Goal: Register for event/course: Register for event/course

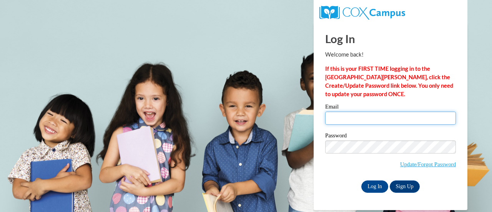
click at [418, 119] on input "Email" at bounding box center [390, 117] width 131 height 13
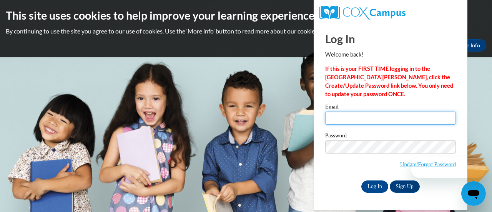
click at [433, 116] on input "Email" at bounding box center [390, 117] width 131 height 13
type input "[EMAIL_ADDRESS][DOMAIN_NAME]"
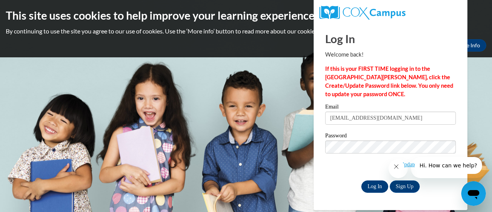
click at [373, 188] on input "Log In" at bounding box center [374, 186] width 27 height 12
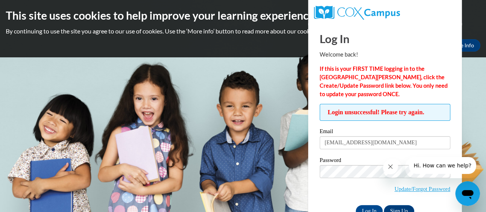
scroll to position [22, 0]
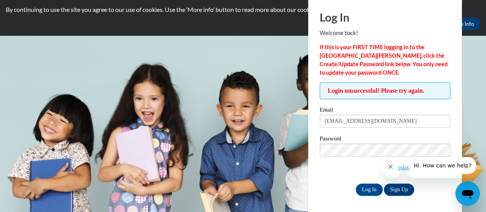
click at [347, 177] on div "Password Update/Forgot Password" at bounding box center [385, 158] width 131 height 45
click at [439, 201] on div "Log In Welcome back! If this is your FIRST TIME logging in to the NEW Cox Campu…" at bounding box center [385, 107] width 165 height 211
click at [443, 123] on input "[EMAIL_ADDRESS][DOMAIN_NAME]" at bounding box center [385, 121] width 131 height 13
click at [348, 173] on span "Update/Forgot Password" at bounding box center [385, 159] width 131 height 32
click at [391, 170] on icon "Close message from company" at bounding box center [390, 166] width 6 height 6
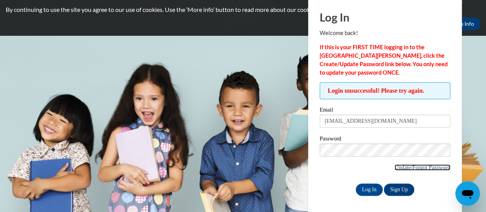
click at [437, 168] on link "Update/Forgot Password" at bounding box center [423, 167] width 56 height 6
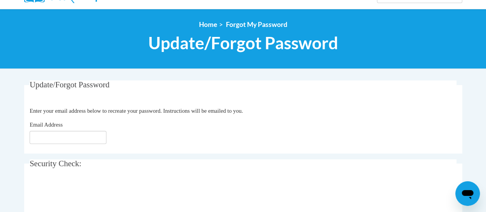
scroll to position [75, 0]
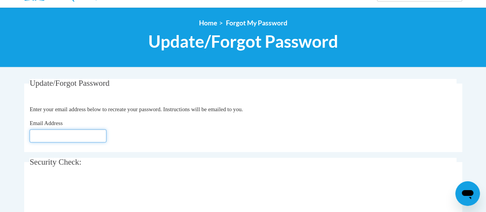
click at [80, 136] on input "Email Address" at bounding box center [68, 135] width 77 height 13
type input "chelmar1989@gmail.com"
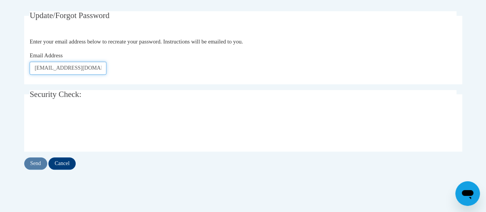
scroll to position [144, 0]
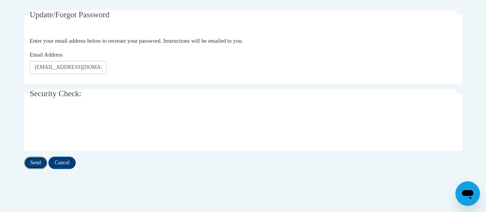
click at [35, 163] on input "Send" at bounding box center [35, 162] width 23 height 12
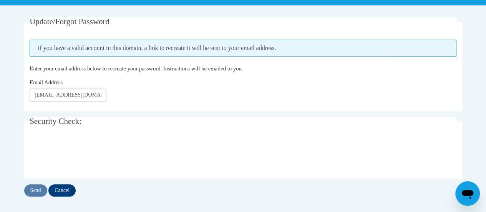
scroll to position [137, 0]
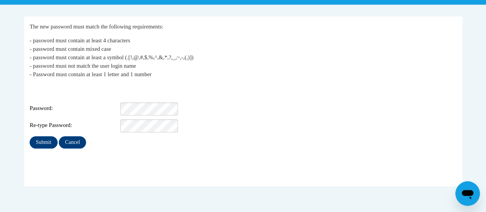
scroll to position [149, 0]
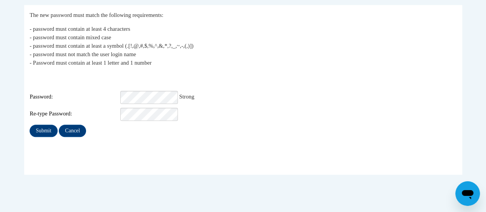
click at [419, 108] on div "Re-type Password:" at bounding box center [243, 114] width 427 height 13
click at [42, 125] on input "Submit" at bounding box center [44, 131] width 28 height 12
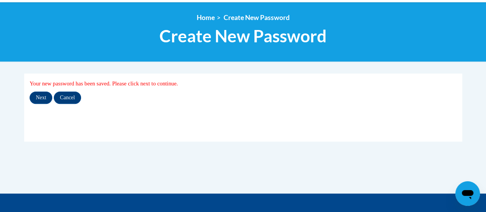
scroll to position [83, 0]
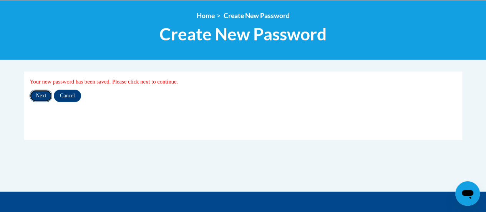
click at [42, 97] on input "Next" at bounding box center [41, 96] width 23 height 12
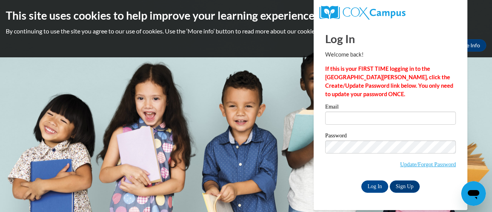
click at [433, 121] on input "Email" at bounding box center [390, 117] width 131 height 13
type input "[EMAIL_ADDRESS][DOMAIN_NAME]"
click at [369, 187] on input "Log In" at bounding box center [374, 186] width 27 height 12
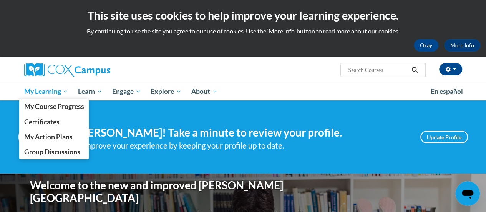
click at [62, 88] on span "My Learning" at bounding box center [46, 91] width 44 height 9
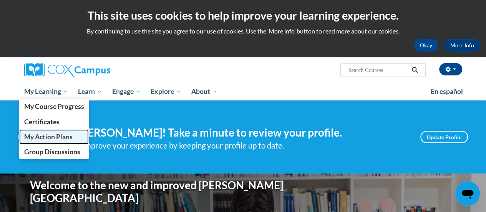
click at [58, 135] on span "My Action Plans" at bounding box center [48, 137] width 48 height 8
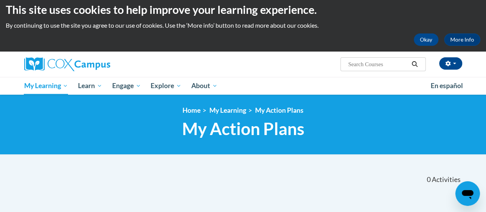
scroll to position [3, 0]
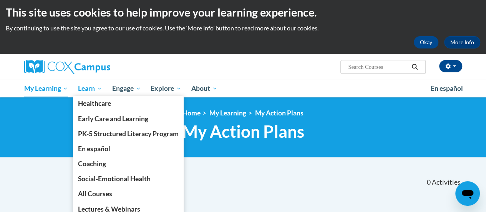
click at [91, 86] on span "Learn" at bounding box center [90, 88] width 24 height 9
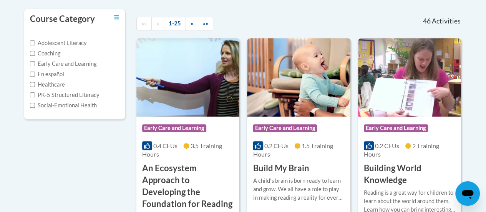
scroll to position [165, 0]
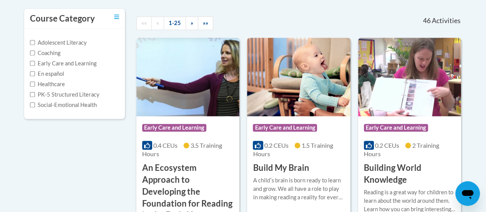
click at [314, 80] on img at bounding box center [298, 77] width 103 height 78
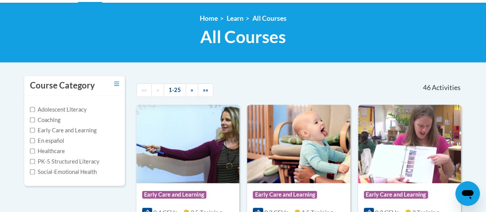
scroll to position [100, 0]
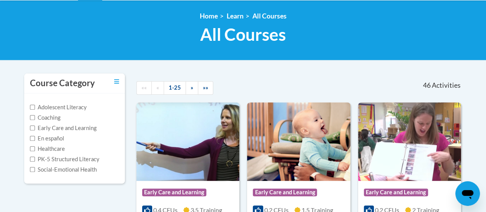
click at [37, 165] on label "Social-Emotional Health" at bounding box center [63, 169] width 67 height 8
click at [35, 167] on input "Social-Emotional Health" at bounding box center [32, 169] width 5 height 5
checkbox input "true"
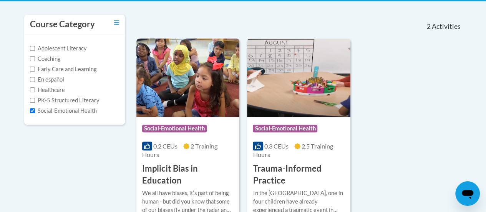
scroll to position [155, 0]
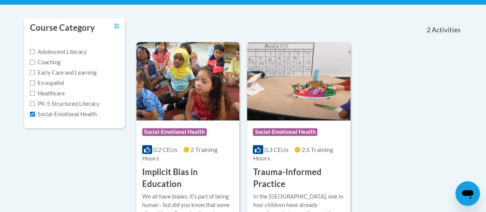
click at [78, 50] on label "Adolescent Literacy" at bounding box center [58, 52] width 57 height 8
click at [35, 50] on input "Adolescent Literacy" at bounding box center [32, 51] width 5 height 5
checkbox input "true"
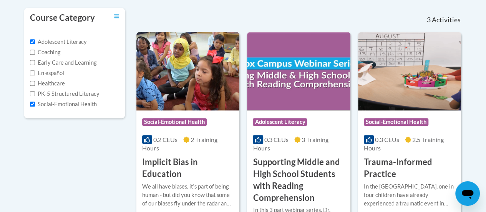
scroll to position [168, 0]
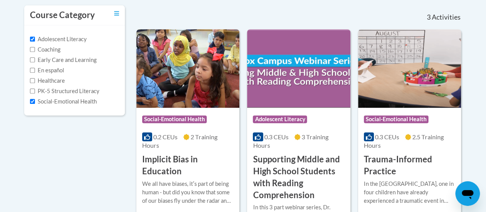
click at [84, 62] on label "Early Care and Learning" at bounding box center [63, 60] width 67 height 8
click at [35, 62] on input "Early Care and Learning" at bounding box center [32, 59] width 5 height 5
checkbox input "true"
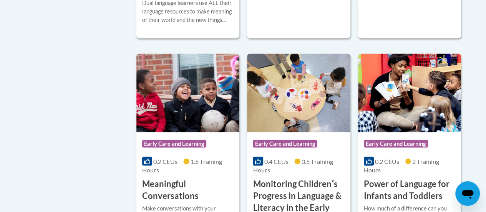
scroll to position [613, 0]
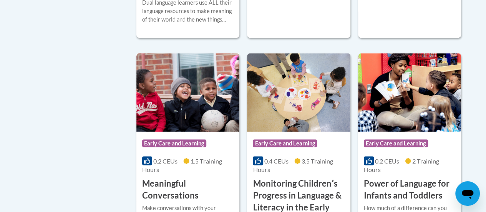
click at [194, 91] on img at bounding box center [187, 92] width 103 height 78
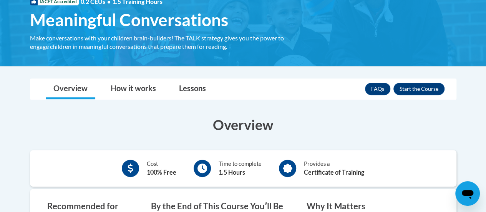
scroll to position [127, 0]
click at [428, 89] on button "Enroll" at bounding box center [419, 89] width 51 height 12
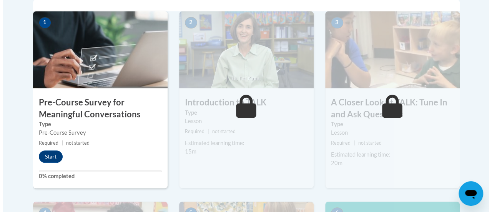
scroll to position [267, 0]
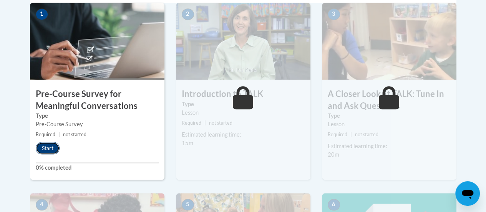
click at [49, 147] on button "Start" at bounding box center [48, 148] width 24 height 12
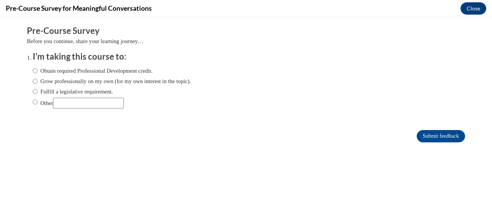
scroll to position [0, 0]
click at [127, 73] on label "Obtain required Professional Development credit." at bounding box center [93, 71] width 120 height 8
click at [38, 73] on input "Obtain required Professional Development credit." at bounding box center [35, 71] width 5 height 8
radio input "true"
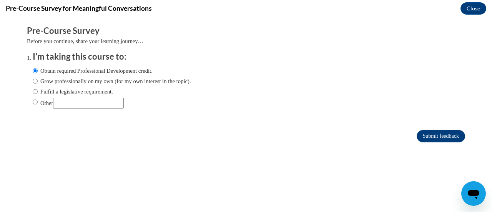
click at [442, 137] on input "Submit feedback" at bounding box center [441, 136] width 48 height 12
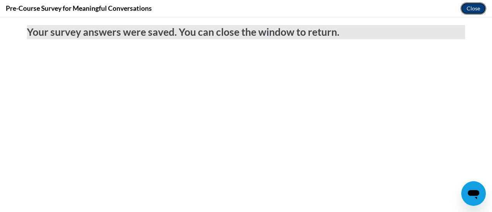
click at [475, 10] on button "Close" at bounding box center [474, 8] width 26 height 12
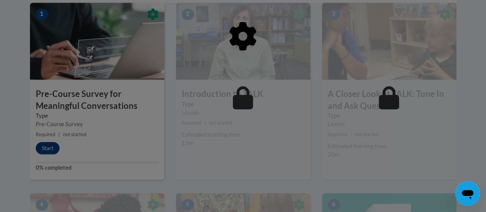
click at [40, 155] on div at bounding box center [243, 106] width 486 height 212
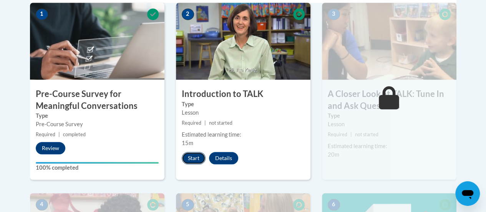
click at [191, 158] on button "Start" at bounding box center [194, 158] width 24 height 12
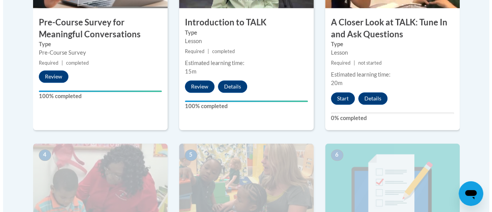
scroll to position [339, 0]
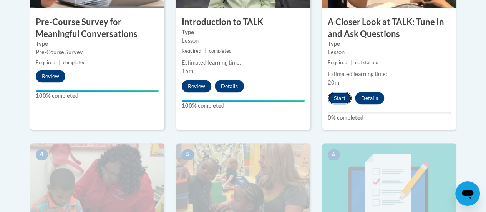
click at [349, 99] on button "Start" at bounding box center [340, 98] width 24 height 12
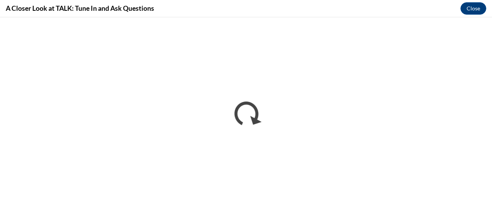
scroll to position [0, 0]
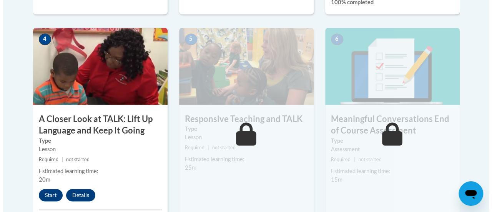
scroll to position [457, 0]
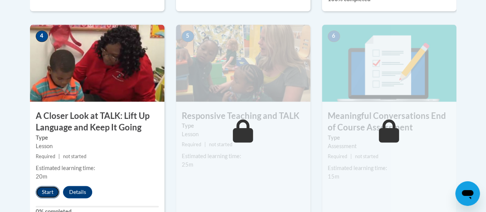
click at [48, 192] on button "Start" at bounding box center [48, 192] width 24 height 12
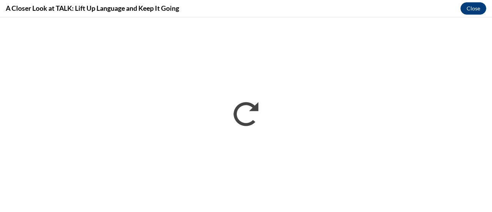
scroll to position [0, 0]
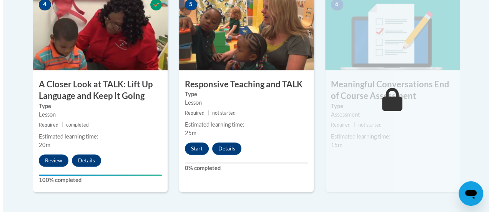
scroll to position [491, 0]
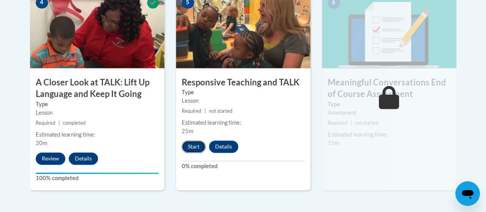
click at [195, 145] on button "Start" at bounding box center [194, 146] width 24 height 12
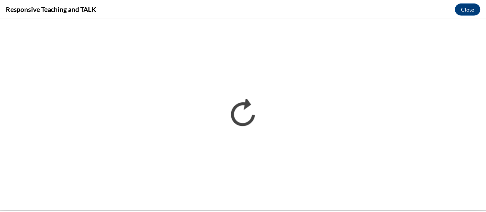
scroll to position [0, 0]
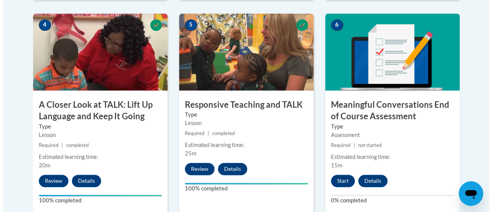
scroll to position [471, 0]
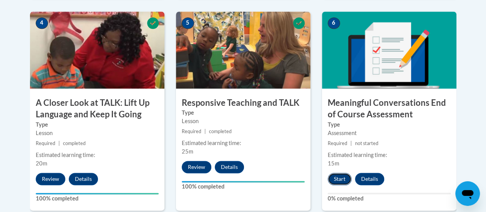
click at [339, 178] on button "Start" at bounding box center [340, 179] width 24 height 12
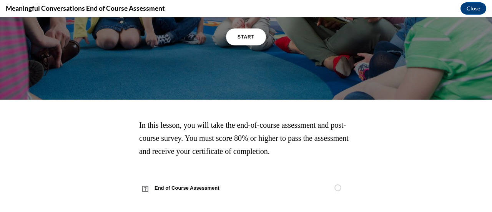
scroll to position [141, 0]
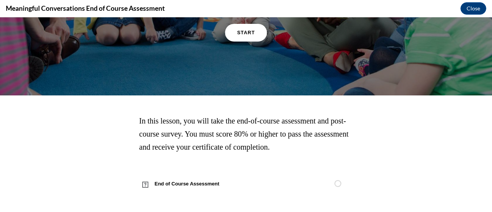
click at [242, 42] on link "START" at bounding box center [246, 33] width 42 height 18
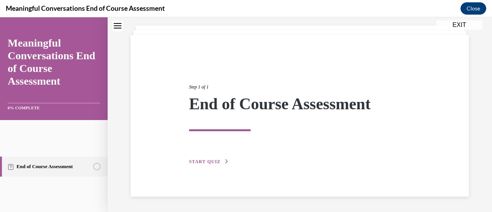
scroll to position [120, 0]
click at [221, 159] on span "START QUIZ" at bounding box center [205, 161] width 32 height 5
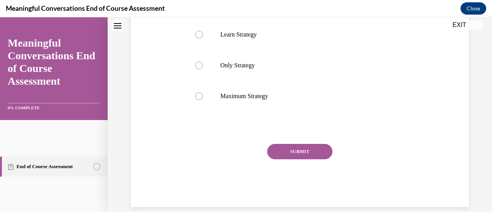
scroll to position [173, 0]
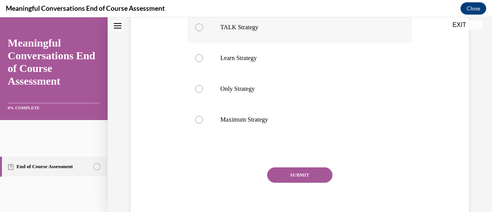
click at [294, 31] on p "TALK Strategy" at bounding box center [306, 27] width 172 height 8
click at [203, 31] on input "TALK Strategy" at bounding box center [199, 27] width 8 height 8
radio input "true"
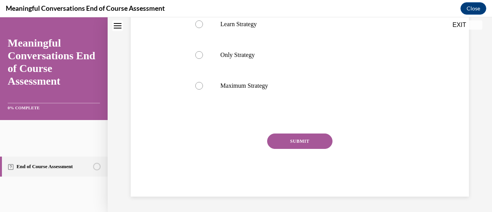
click at [317, 149] on button "SUBMIT" at bounding box center [299, 140] width 65 height 15
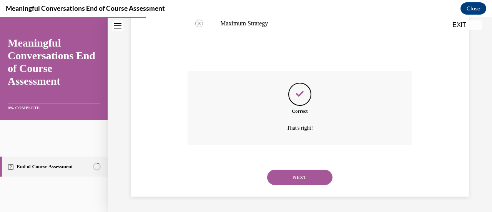
scroll to position [384, 0]
click at [333, 170] on button "NEXT" at bounding box center [299, 177] width 65 height 15
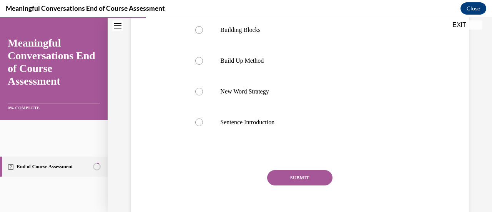
scroll to position [156, 0]
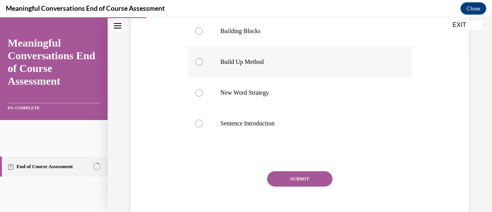
click at [300, 66] on p "Build Up Method" at bounding box center [306, 62] width 172 height 8
click at [203, 66] on input "Build Up Method" at bounding box center [199, 62] width 8 height 8
radio input "true"
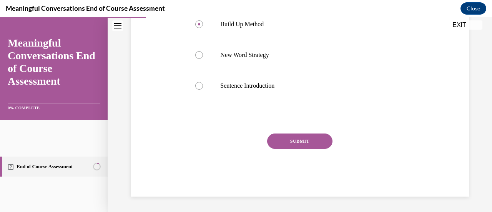
click at [322, 149] on button "SUBMIT" at bounding box center [299, 140] width 65 height 15
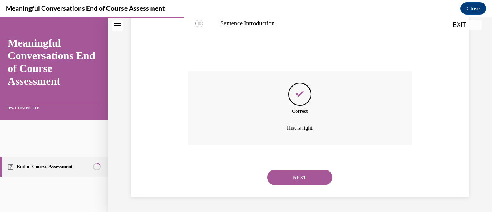
scroll to position [384, 0]
click at [333, 170] on button "NEXT" at bounding box center [299, 177] width 65 height 15
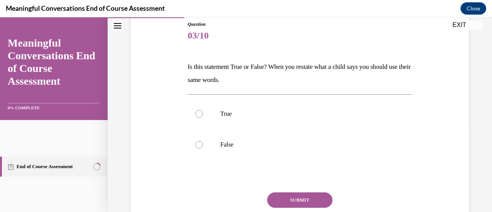
scroll to position [86, 0]
click at [259, 148] on p "False" at bounding box center [306, 144] width 172 height 8
click at [203, 148] on input "False" at bounding box center [199, 144] width 8 height 8
radio input "true"
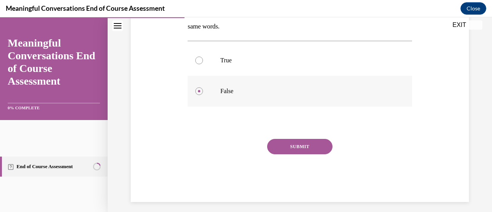
scroll to position [140, 0]
click at [312, 154] on button "SUBMIT" at bounding box center [299, 145] width 65 height 15
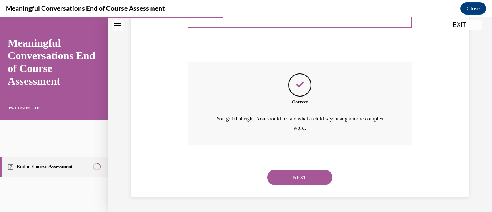
scroll to position [318, 0]
click at [322, 170] on button "NEXT" at bounding box center [299, 177] width 65 height 15
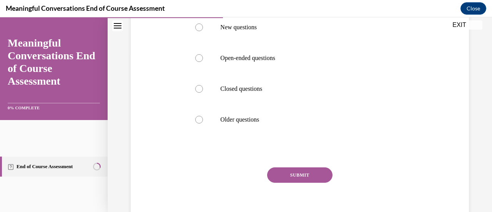
scroll to position [160, 0]
click at [320, 61] on p "Open-ended questions" at bounding box center [306, 57] width 172 height 8
click at [203, 61] on input "Open-ended questions" at bounding box center [199, 57] width 8 height 8
radio input "true"
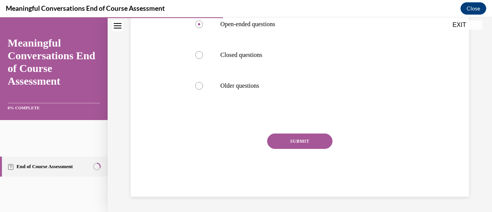
click at [321, 149] on button "SUBMIT" at bounding box center [299, 140] width 65 height 15
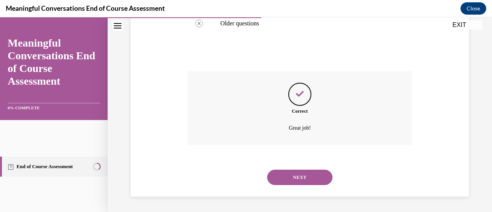
scroll to position [384, 0]
click at [321, 183] on div "NEXT" at bounding box center [300, 177] width 224 height 31
click at [318, 172] on button "NEXT" at bounding box center [299, 177] width 65 height 15
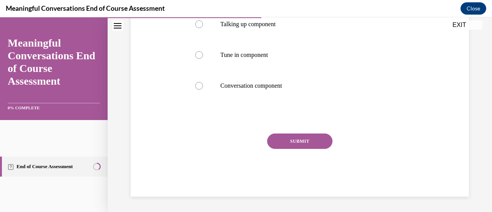
scroll to position [238, 0]
click at [293, 59] on p "Tune in component" at bounding box center [306, 55] width 172 height 8
click at [203, 59] on input "Tune in component" at bounding box center [199, 55] width 8 height 8
radio input "true"
click at [333, 149] on button "SUBMIT" at bounding box center [299, 140] width 65 height 15
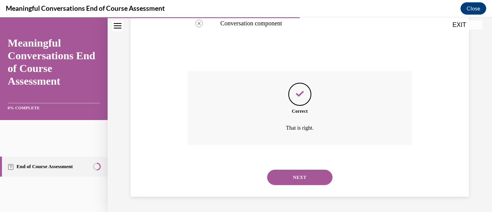
scroll to position [400, 0]
click at [324, 173] on button "NEXT" at bounding box center [299, 177] width 65 height 15
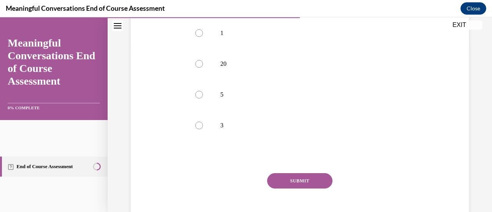
scroll to position [168, 0]
click at [248, 109] on label "5" at bounding box center [300, 93] width 224 height 31
click at [203, 98] on input "5" at bounding box center [199, 94] width 8 height 8
radio input "true"
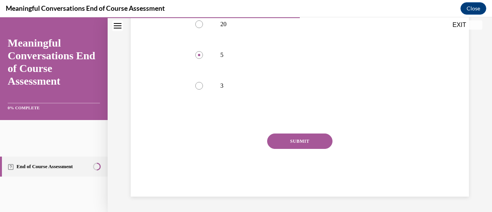
click at [327, 149] on button "SUBMIT" at bounding box center [299, 140] width 65 height 15
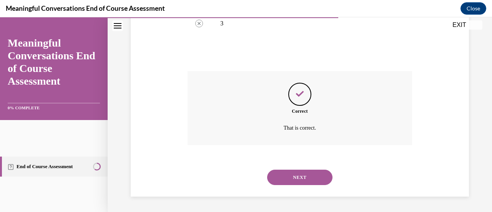
scroll to position [400, 0]
click at [333, 170] on button "NEXT" at bounding box center [299, 177] width 65 height 15
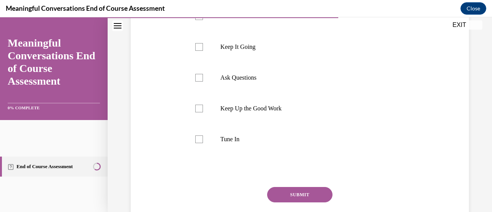
scroll to position [188, 0]
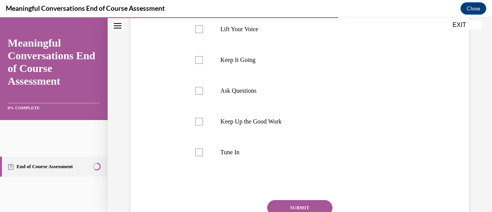
checkbox input "true"
click at [203, 64] on div at bounding box center [199, 60] width 8 height 8
click at [203, 64] on input "Keep It Going" at bounding box center [199, 60] width 8 height 8
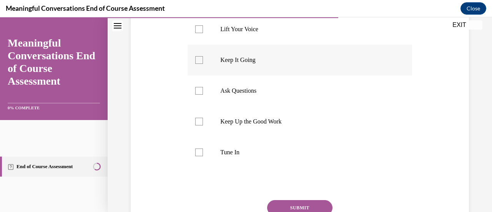
checkbox input "true"
click at [203, 95] on div at bounding box center [199, 91] width 8 height 8
click at [203, 95] on input "Ask Questions" at bounding box center [199, 91] width 8 height 8
checkbox input "true"
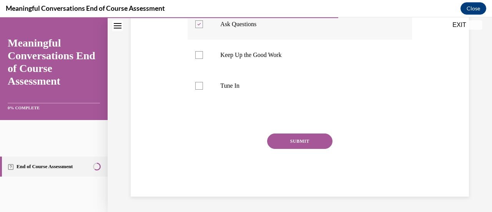
scroll to position [269, 0]
click at [226, 101] on label "Tune In" at bounding box center [300, 85] width 224 height 31
click at [203, 90] on input "Tune In" at bounding box center [199, 86] width 8 height 8
checkbox input "true"
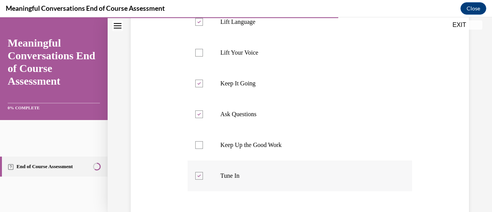
scroll to position [146, 0]
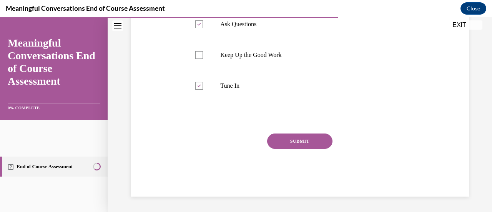
click at [332, 133] on button "SUBMIT" at bounding box center [299, 140] width 65 height 15
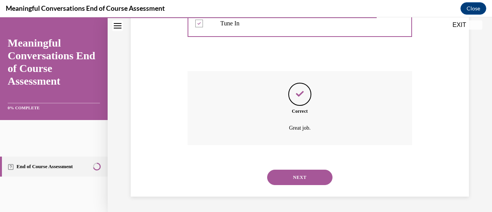
scroll to position [444, 0]
click at [328, 170] on button "NEXT" at bounding box center [299, 177] width 65 height 15
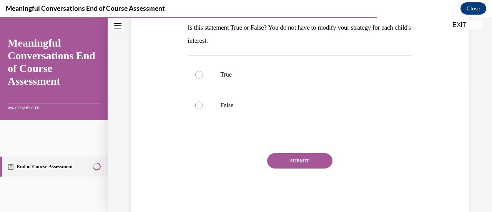
scroll to position [126, 0]
click at [236, 120] on label "False" at bounding box center [300, 105] width 224 height 31
click at [203, 109] on input "False" at bounding box center [199, 105] width 8 height 8
radio input "true"
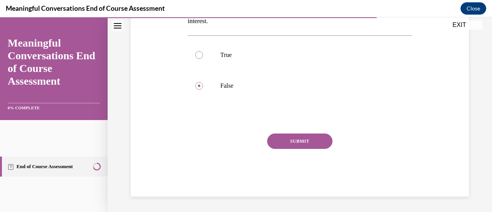
click at [315, 133] on button "SUBMIT" at bounding box center [299, 140] width 65 height 15
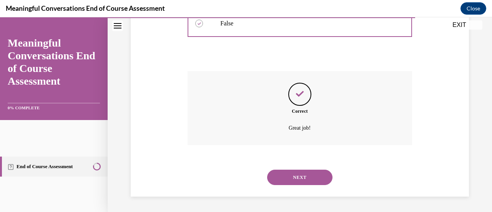
click at [333, 177] on button "NEXT" at bounding box center [299, 177] width 65 height 15
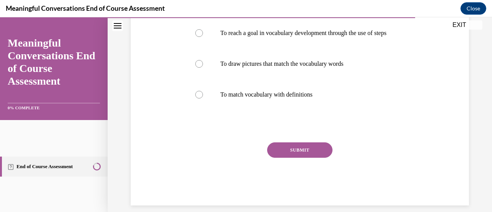
scroll to position [184, 0]
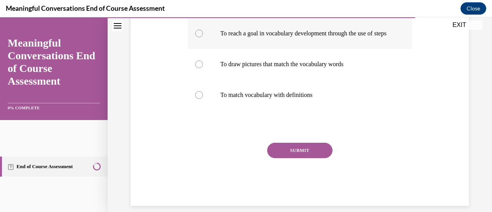
click at [369, 37] on p "To reach a goal in vocabulary development through the use of steps" at bounding box center [306, 34] width 172 height 8
click at [203, 37] on input "To reach a goal in vocabulary development through the use of steps" at bounding box center [199, 34] width 8 height 8
radio input "true"
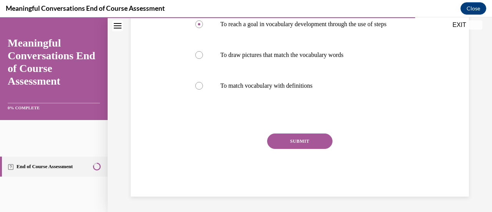
click at [328, 149] on button "SUBMIT" at bounding box center [299, 140] width 65 height 15
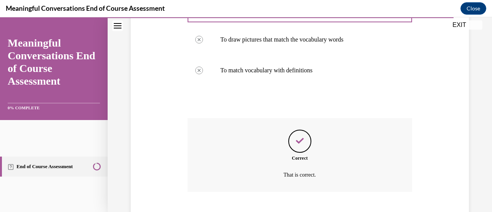
scroll to position [396, 0]
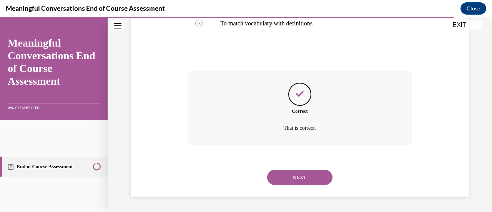
click at [331, 176] on button "NEXT" at bounding box center [299, 177] width 65 height 15
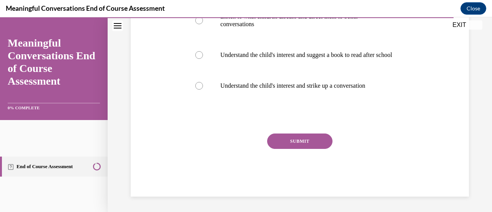
scroll to position [237, 0]
click at [356, 90] on p "Understand the child's interest and strike up a conversation" at bounding box center [306, 86] width 172 height 8
click at [203, 90] on input "Understand the child's interest and strike up a conversation" at bounding box center [199, 86] width 8 height 8
radio input "true"
click at [333, 141] on button "SUBMIT" at bounding box center [299, 140] width 65 height 15
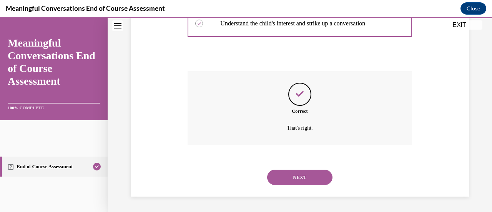
scroll to position [422, 0]
click at [328, 177] on button "NEXT" at bounding box center [299, 177] width 65 height 15
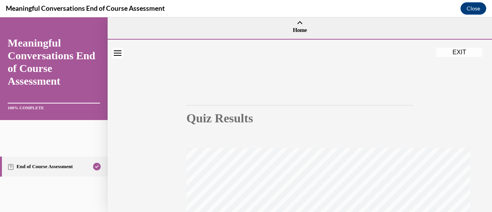
scroll to position [0, 0]
click at [462, 59] on button "EXIT" at bounding box center [459, 54] width 46 height 9
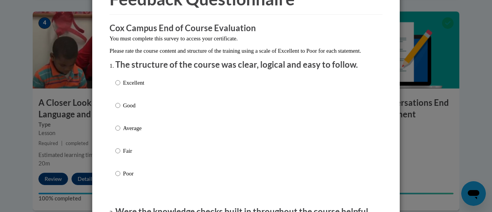
scroll to position [50, 0]
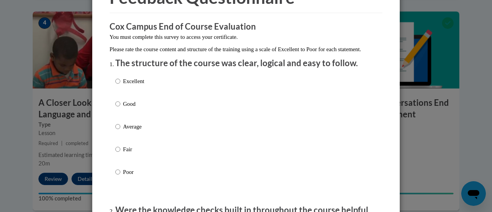
click at [126, 85] on p "Excellent" at bounding box center [133, 81] width 21 height 8
click at [120, 85] on input "Excellent" at bounding box center [117, 81] width 5 height 8
radio input "true"
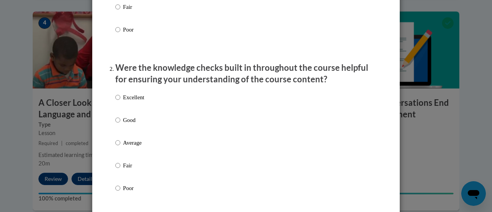
scroll to position [189, 0]
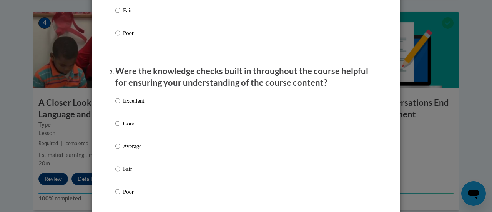
click at [123, 128] on p "Good" at bounding box center [133, 123] width 21 height 8
click at [120, 128] on input "Good" at bounding box center [117, 123] width 5 height 8
radio input "true"
click at [116, 105] on input "Excellent" at bounding box center [117, 100] width 5 height 8
radio input "true"
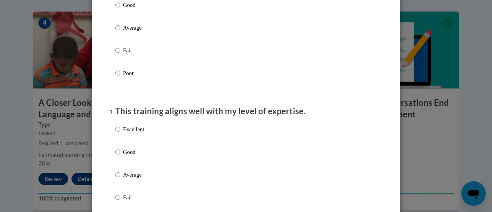
click at [130, 133] on p "Excellent" at bounding box center [133, 129] width 21 height 8
click at [120, 133] on input "Excellent" at bounding box center [117, 129] width 5 height 8
radio input "true"
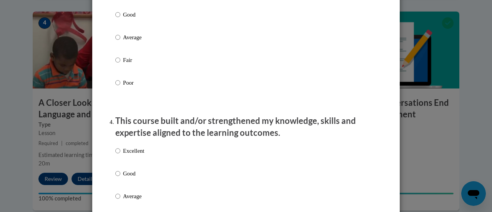
scroll to position [446, 0]
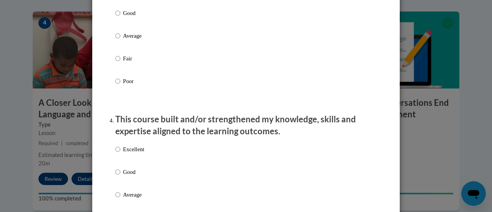
click at [128, 153] on p "Excellent" at bounding box center [133, 149] width 21 height 8
click at [120, 153] on input "Excellent" at bounding box center [117, 149] width 5 height 8
radio input "true"
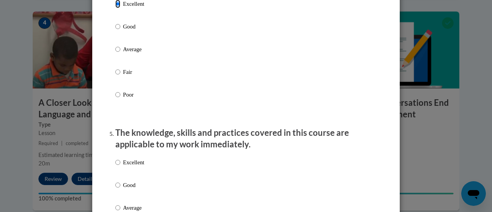
scroll to position [597, 0]
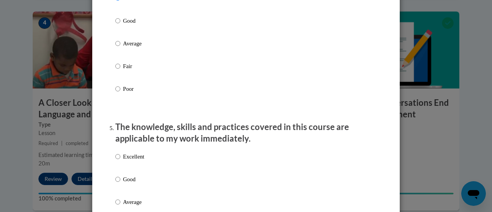
click at [130, 168] on label "Excellent" at bounding box center [129, 162] width 29 height 21
click at [120, 161] on input "Excellent" at bounding box center [117, 156] width 5 height 8
radio input "true"
click at [122, 194] on label "Good" at bounding box center [129, 185] width 29 height 21
click at [120, 183] on input "Good" at bounding box center [117, 179] width 5 height 8
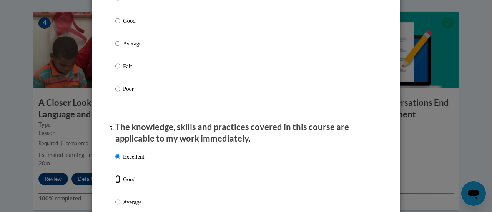
radio input "true"
click at [126, 25] on p "Good" at bounding box center [133, 21] width 21 height 8
click at [120, 25] on input "Good" at bounding box center [117, 21] width 5 height 8
radio input "true"
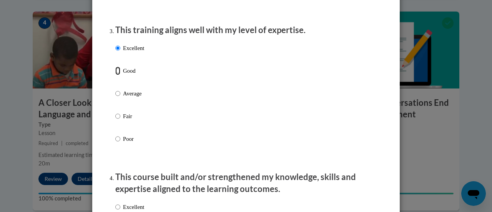
click at [116, 75] on input "Good" at bounding box center [117, 71] width 5 height 8
radio input "true"
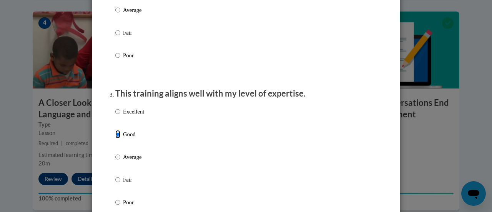
scroll to position [269, 0]
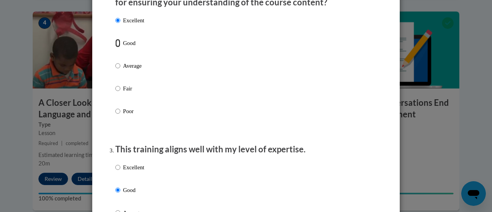
click at [117, 47] on input "Good" at bounding box center [117, 43] width 5 height 8
radio input "true"
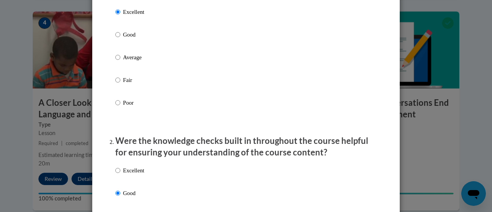
click at [127, 47] on label "Good" at bounding box center [129, 40] width 29 height 21
click at [120, 39] on input "Good" at bounding box center [117, 34] width 5 height 8
radio input "true"
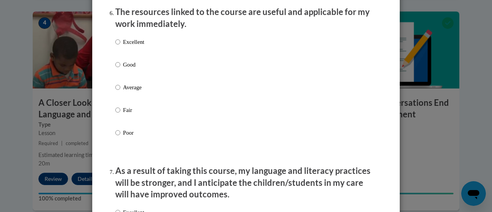
scroll to position [884, 0]
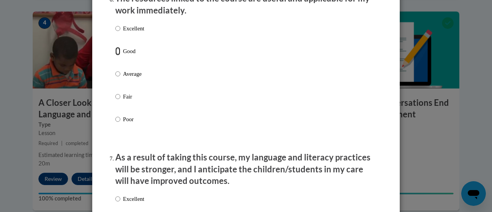
click at [117, 55] on input "Good" at bounding box center [117, 51] width 5 height 8
radio input "true"
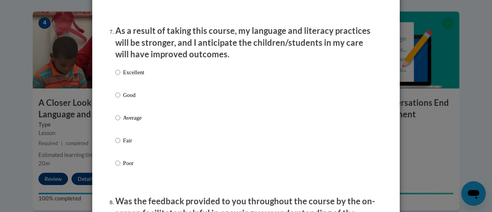
scroll to position [1013, 0]
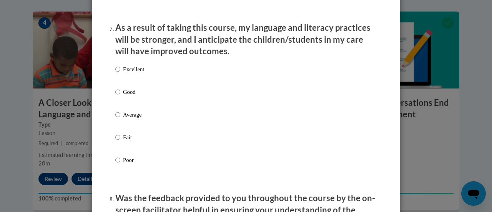
click at [123, 96] on p "Good" at bounding box center [133, 92] width 21 height 8
click at [120, 96] on input "Good" at bounding box center [117, 92] width 5 height 8
radio input "true"
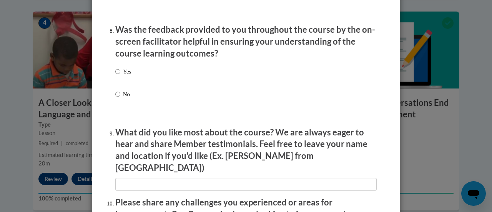
scroll to position [1186, 0]
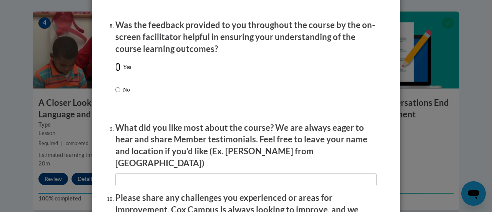
click at [117, 71] on input "Yes" at bounding box center [117, 67] width 5 height 8
radio input "true"
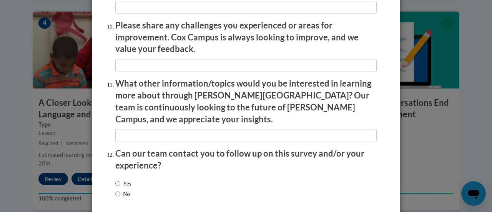
scroll to position [1387, 0]
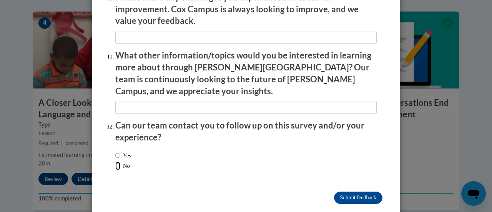
click at [115, 161] on input "No" at bounding box center [117, 165] width 5 height 8
radio input "true"
click at [365, 191] on input "Submit feedback" at bounding box center [358, 197] width 48 height 12
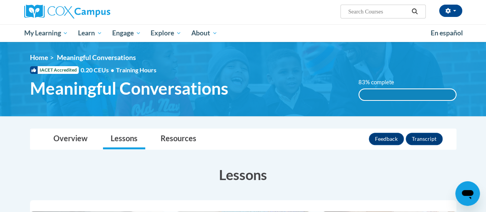
scroll to position [0, 0]
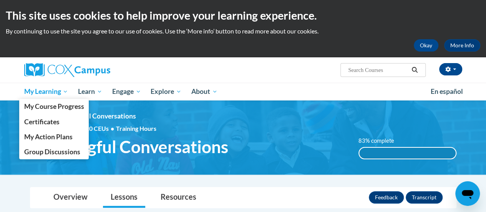
click at [53, 95] on span "My Learning" at bounding box center [46, 91] width 44 height 9
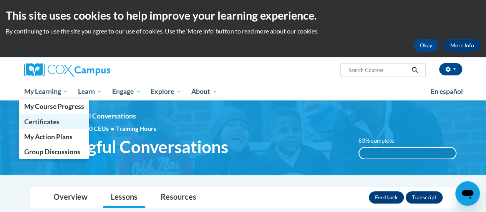
click at [48, 128] on link "Certificates" at bounding box center [54, 121] width 70 height 15
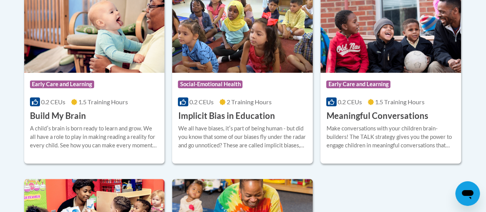
scroll to position [240, 0]
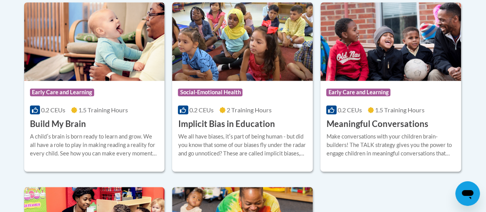
click at [432, 39] on img at bounding box center [391, 41] width 141 height 78
